Goal: Task Accomplishment & Management: Use online tool/utility

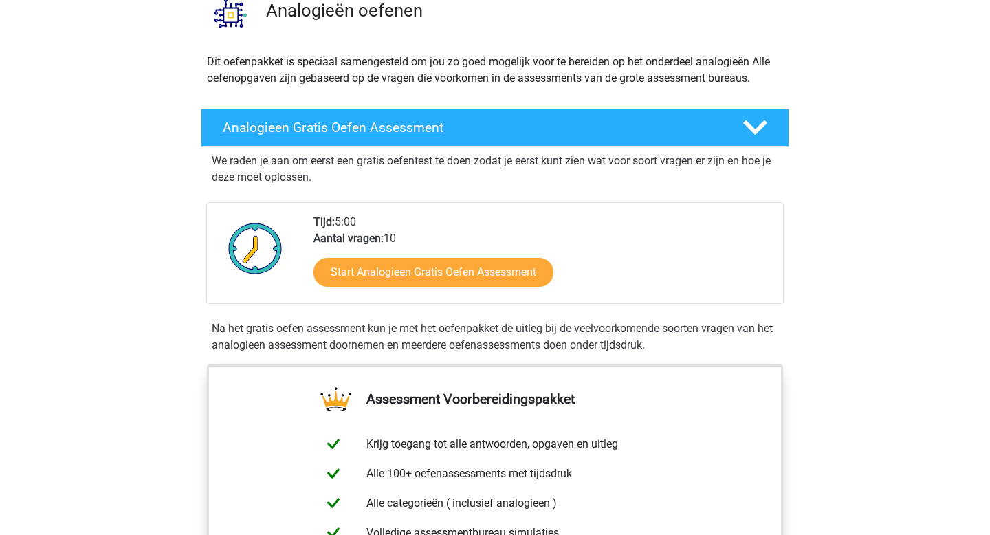
scroll to position [136, 0]
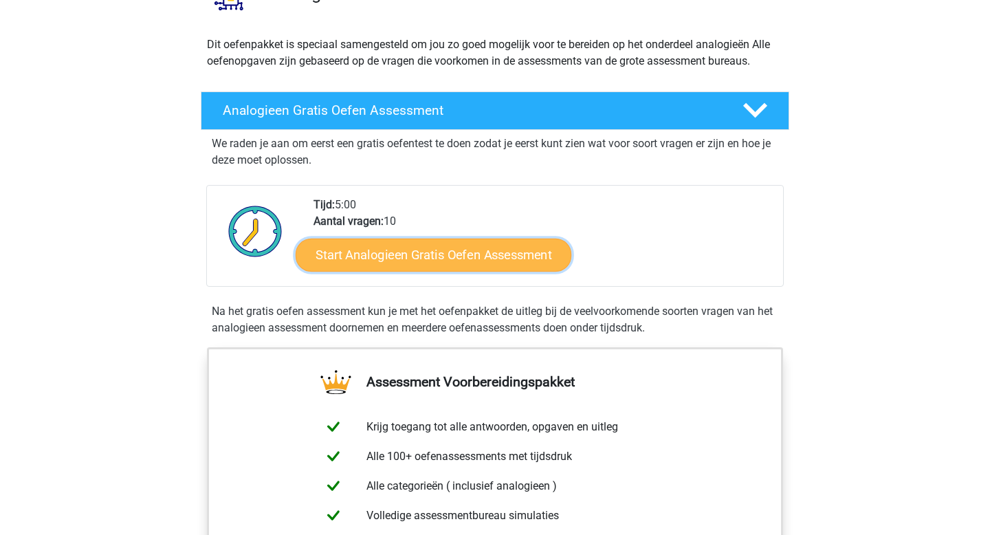
click at [421, 254] on link "Start Analogieen Gratis Oefen Assessment" at bounding box center [434, 254] width 276 height 33
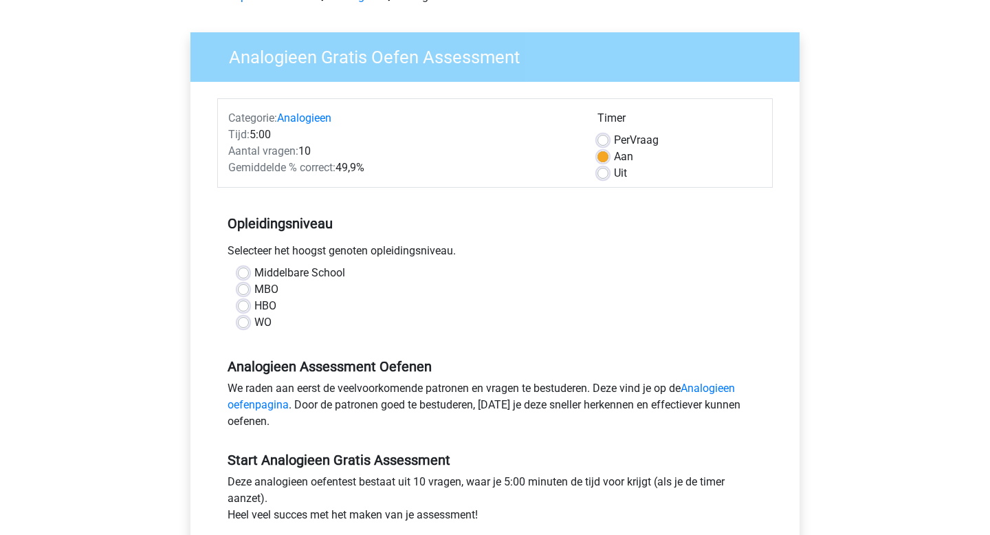
scroll to position [113, 0]
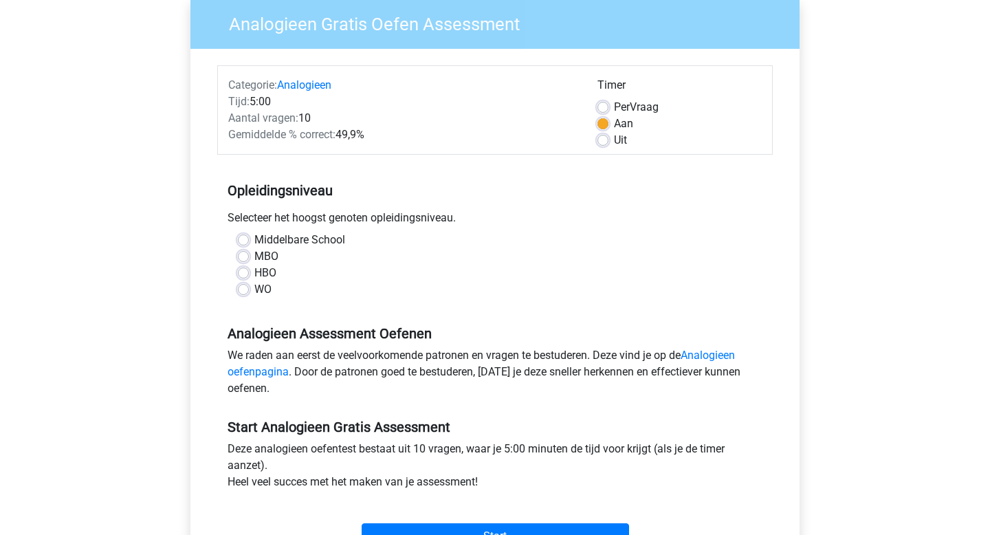
click at [254, 292] on label "WO" at bounding box center [262, 289] width 17 height 17
click at [246, 292] on input "WO" at bounding box center [243, 288] width 11 height 14
radio input "true"
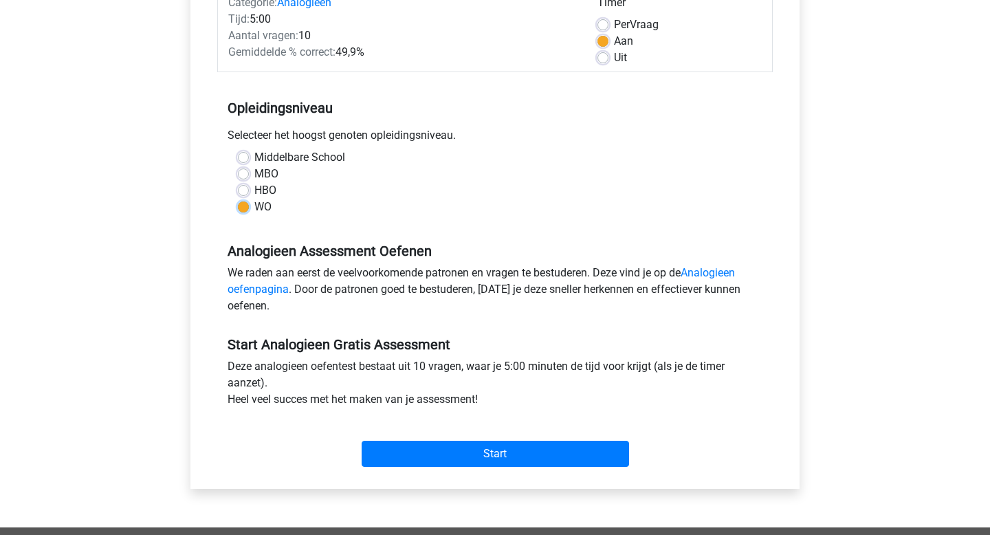
scroll to position [215, 0]
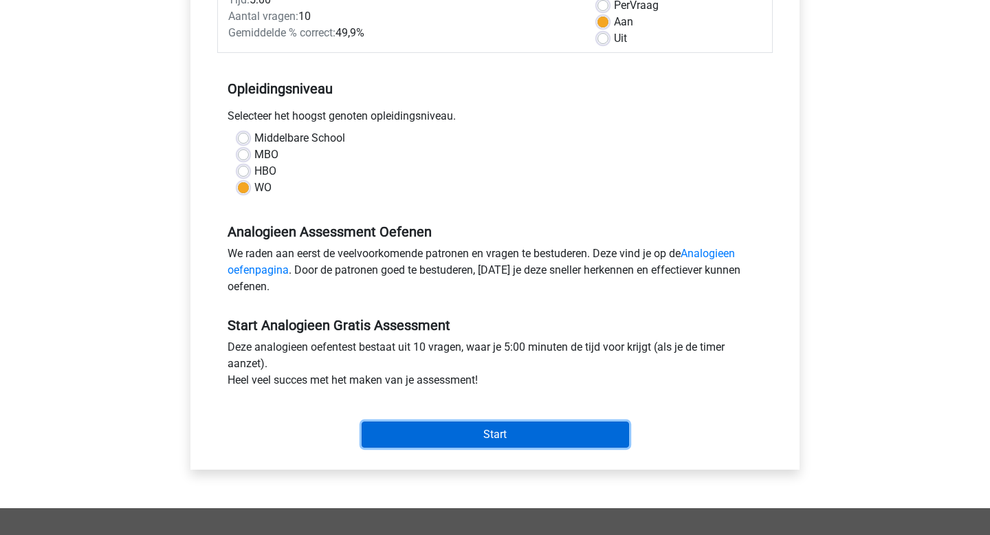
click at [483, 439] on input "Start" at bounding box center [496, 435] width 268 height 26
